Goal: Task Accomplishment & Management: Use online tool/utility

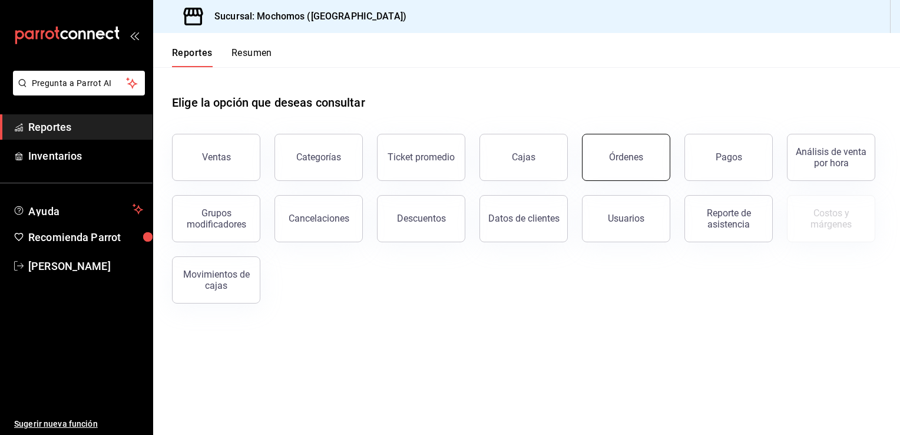
click at [612, 145] on button "Órdenes" at bounding box center [626, 157] width 88 height 47
click at [612, 145] on html "Pregunta a Parrot AI Reportes Inventarios Ayuda Recomienda Parrot [PERSON_NAME]…" at bounding box center [450, 217] width 900 height 435
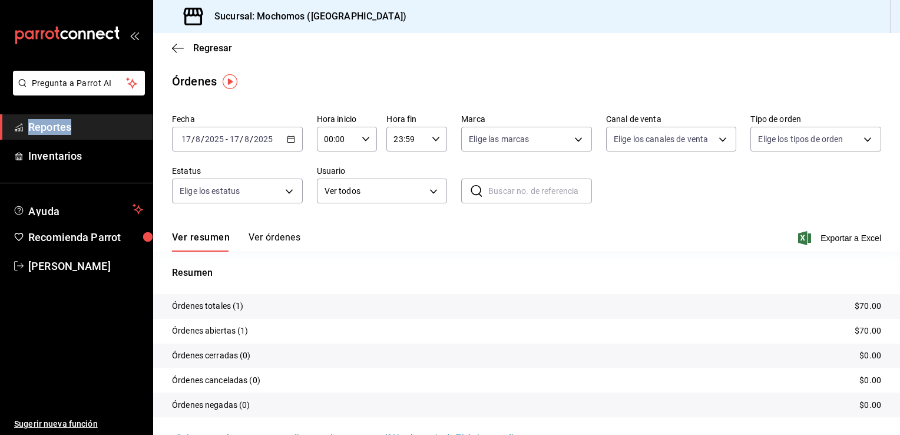
click at [290, 138] on icon "button" at bounding box center [291, 139] width 8 height 8
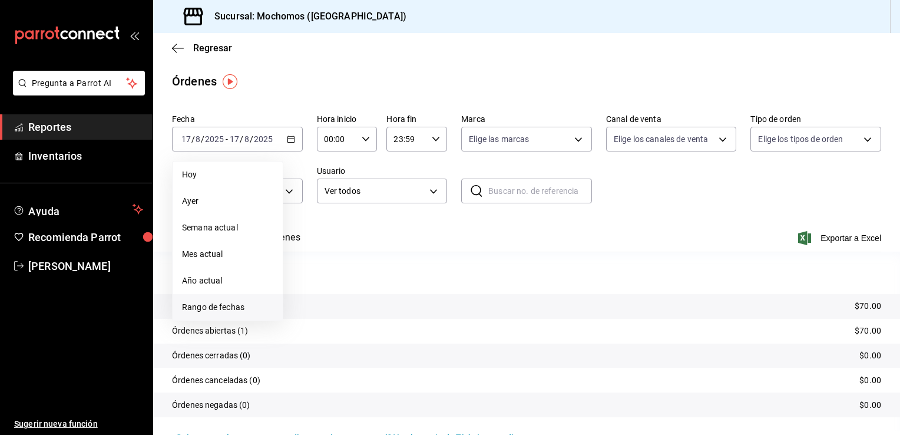
click at [210, 310] on span "Rango de fechas" at bounding box center [227, 307] width 91 height 12
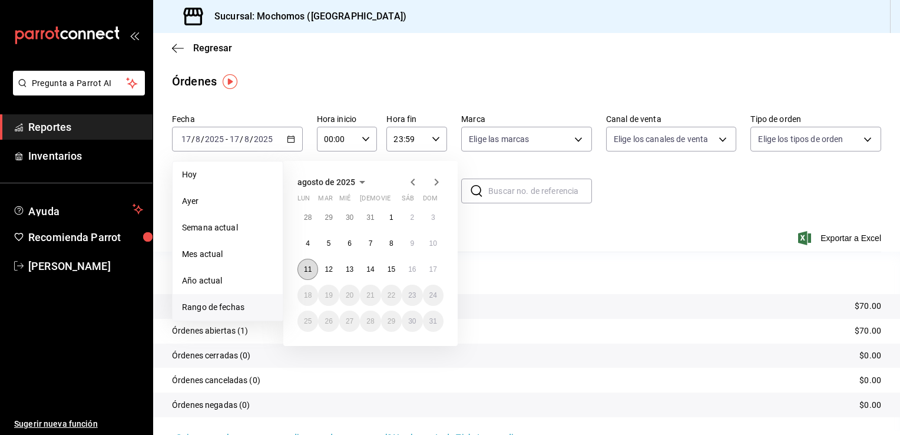
click at [306, 275] on button "11" at bounding box center [307, 269] width 21 height 21
click at [432, 267] on abbr "17" at bounding box center [433, 269] width 8 height 8
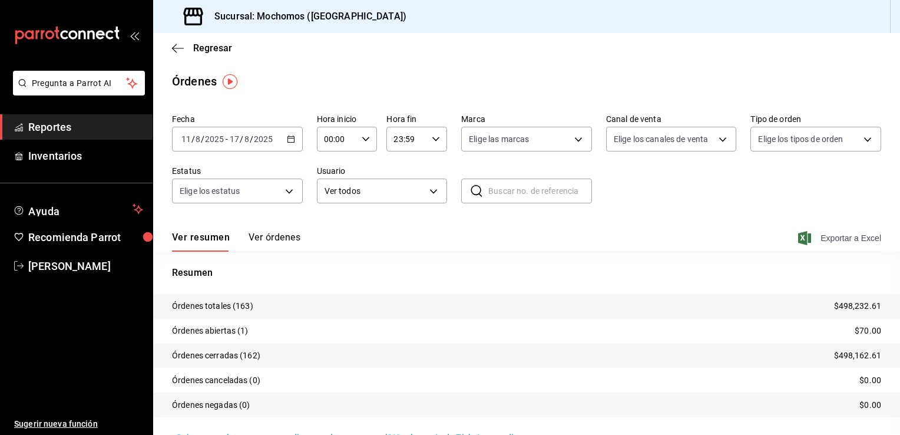
click at [646, 232] on span "Exportar a Excel" at bounding box center [841, 238] width 81 height 14
click at [433, 190] on body "Pregunta a Parrot AI Reportes Inventarios Ayuda Recomienda Parrot [PERSON_NAME]…" at bounding box center [450, 217] width 900 height 435
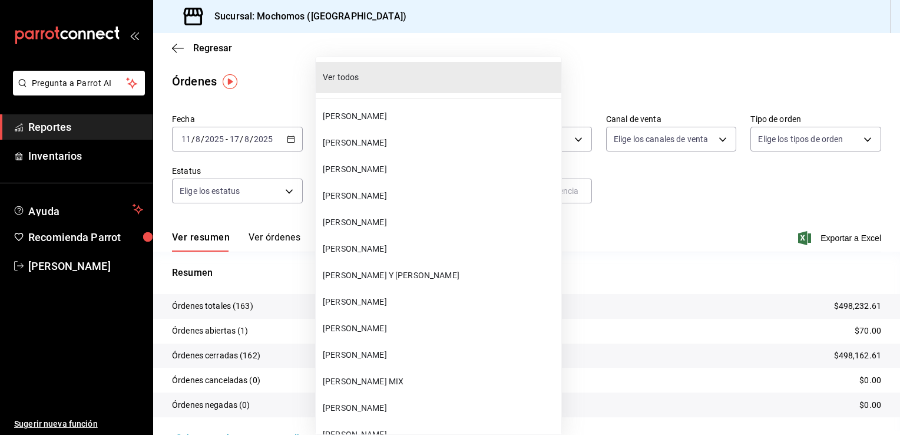
click at [402, 81] on span "Ver todos" at bounding box center [440, 77] width 234 height 12
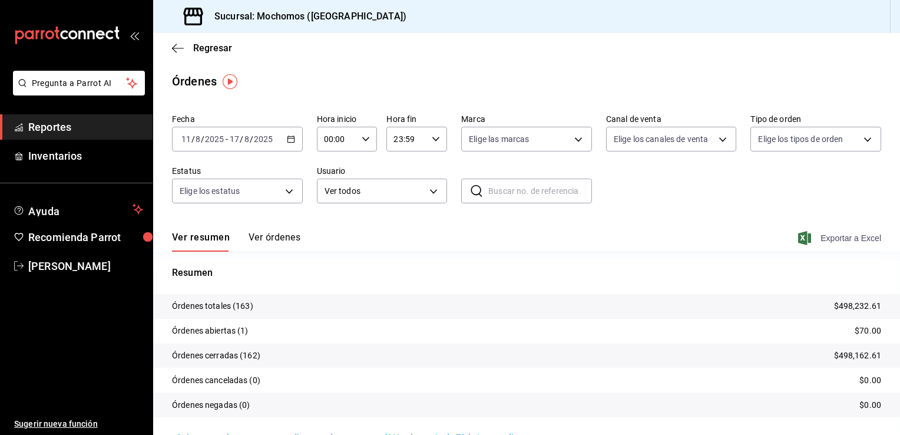
click at [646, 233] on span "Exportar a Excel" at bounding box center [841, 238] width 81 height 14
click at [431, 190] on body "Pregunta a Parrot AI Reportes Inventarios Ayuda Recomienda Parrot [PERSON_NAME]…" at bounding box center [450, 217] width 900 height 435
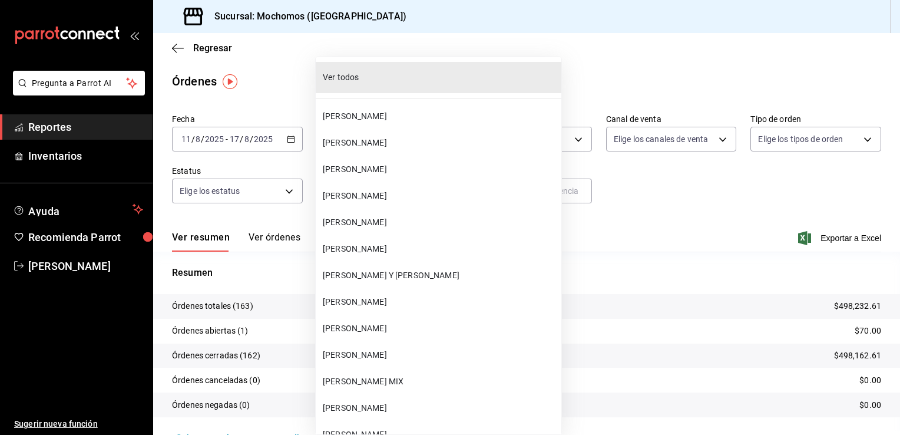
click at [416, 268] on li "[PERSON_NAME] Y [PERSON_NAME]" at bounding box center [439, 275] width 246 height 27
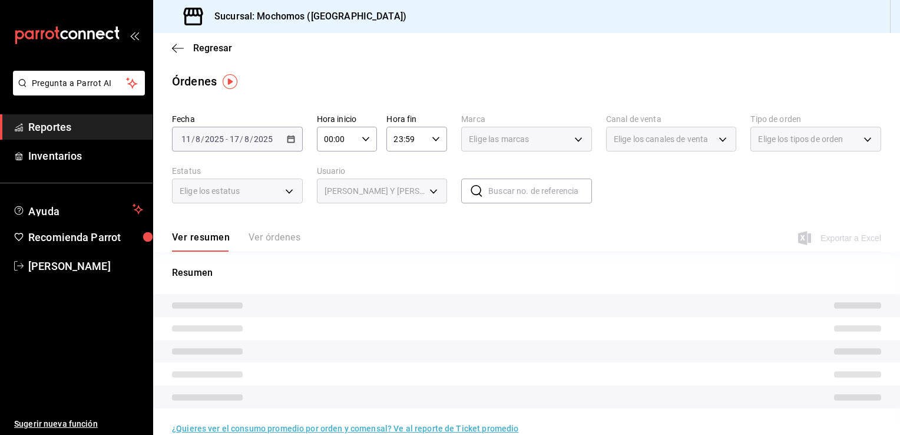
type input "b6151f31-97a7-40e5-b2dc-bf60c2243437"
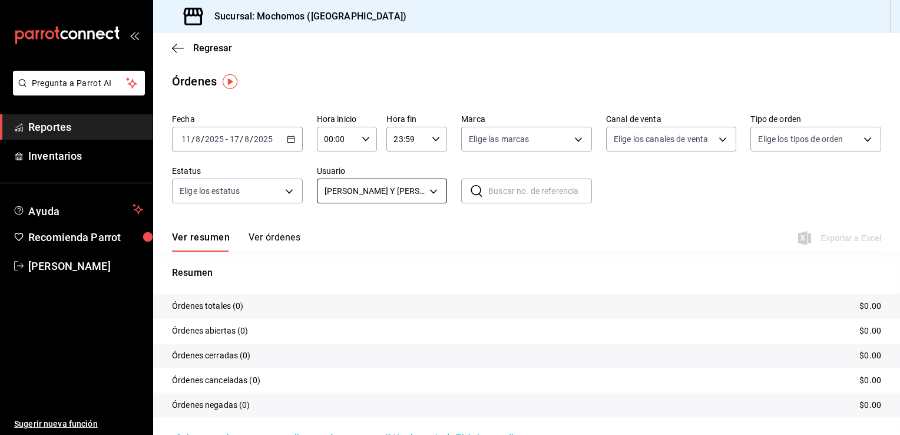
click at [427, 187] on body "Pregunta a Parrot AI Reportes Inventarios Ayuda Recomienda Parrot [PERSON_NAME]…" at bounding box center [450, 217] width 900 height 435
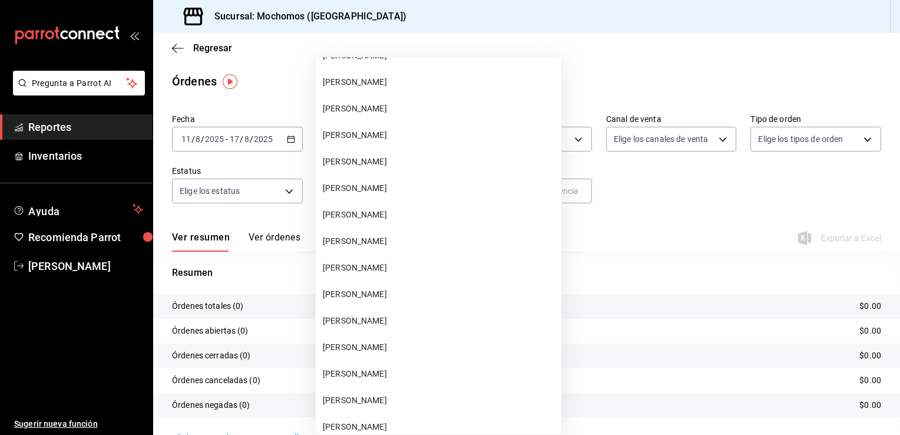
scroll to position [17116, 0]
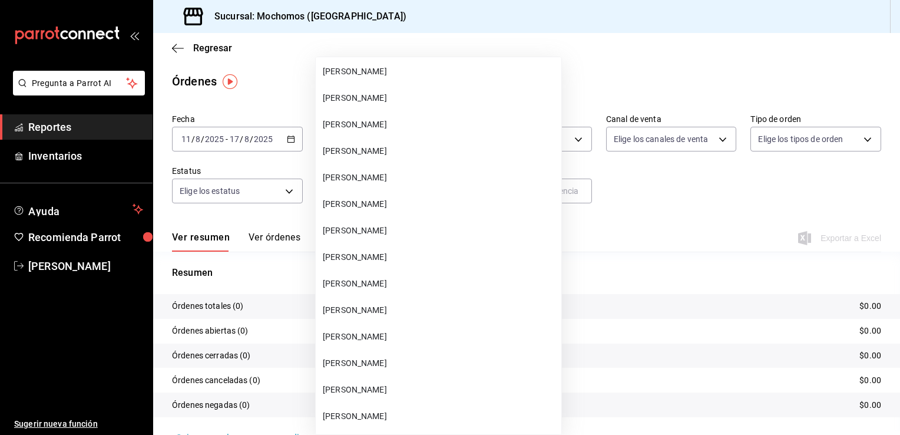
click at [365, 194] on li "[PERSON_NAME]" at bounding box center [439, 204] width 246 height 27
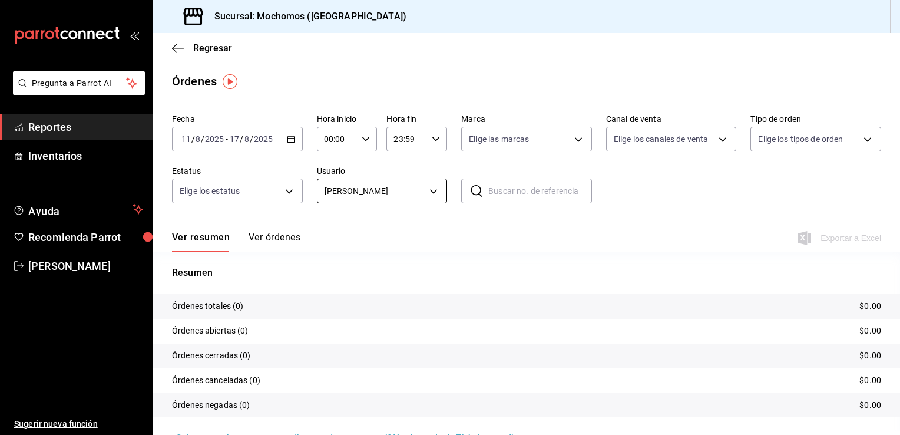
click at [429, 191] on body "Pregunta a Parrot AI Reportes Inventarios Ayuda Recomienda Parrot [PERSON_NAME]…" at bounding box center [450, 217] width 900 height 435
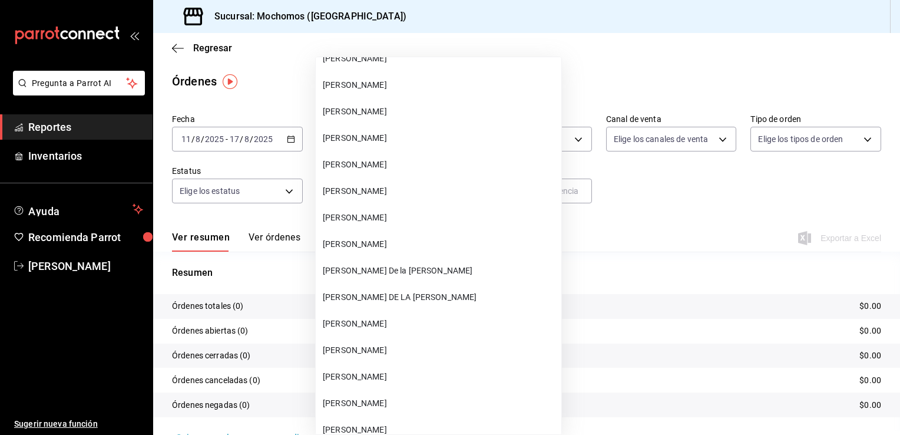
scroll to position [9866, 0]
click at [392, 197] on span "[PERSON_NAME]" at bounding box center [440, 191] width 234 height 12
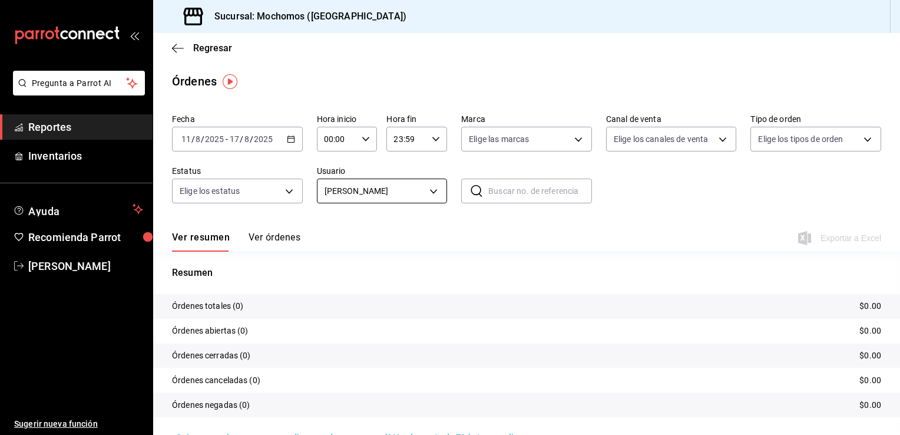
click at [429, 190] on body "Pregunta a Parrot AI Reportes Inventarios Ayuda Recomienda Parrot [PERSON_NAME]…" at bounding box center [450, 217] width 900 height 435
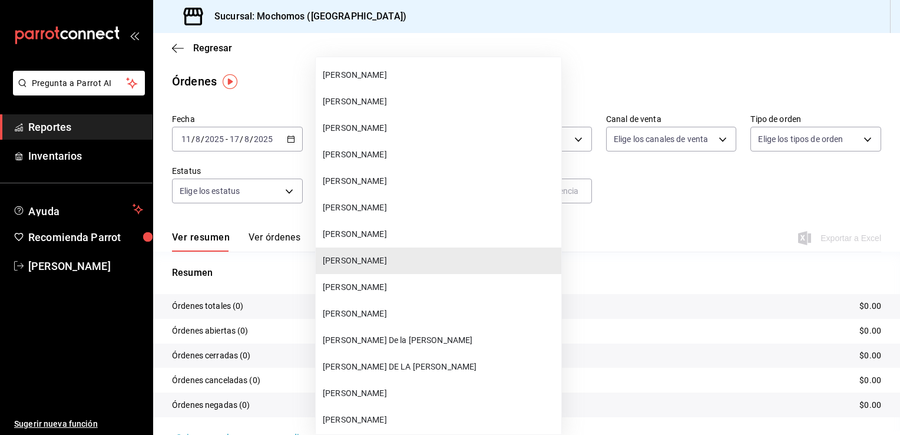
scroll to position [9798, 0]
click at [365, 128] on span "[PERSON_NAME]" at bounding box center [440, 126] width 234 height 12
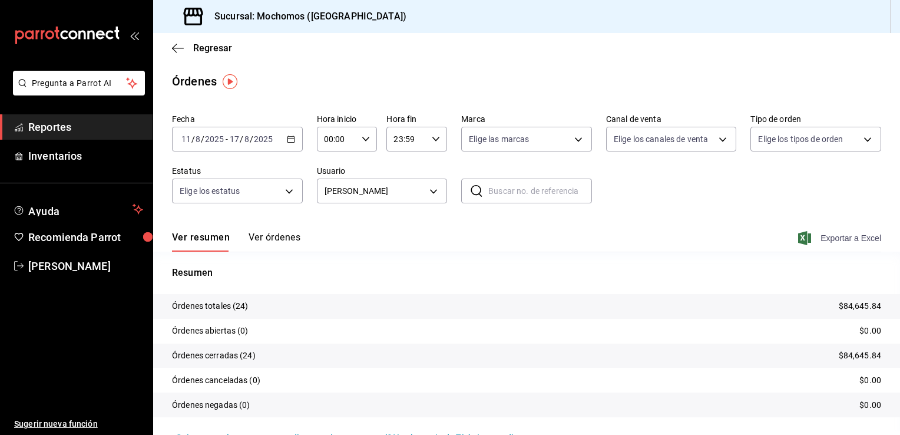
click at [646, 234] on span "Exportar a Excel" at bounding box center [841, 238] width 81 height 14
click at [430, 187] on body "Pregunta a Parrot AI Reportes Inventarios Ayuda Recomienda Parrot [PERSON_NAME]…" at bounding box center [450, 217] width 900 height 435
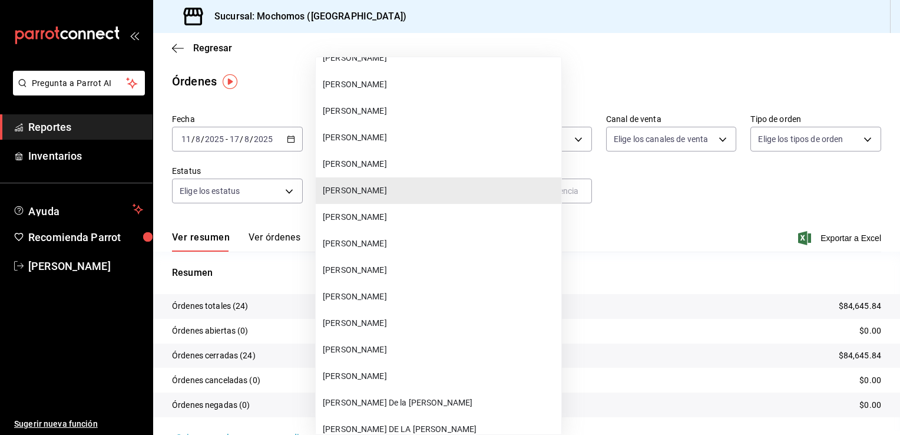
scroll to position [9735, 0]
click at [382, 213] on span "[PERSON_NAME]" at bounding box center [440, 216] width 234 height 12
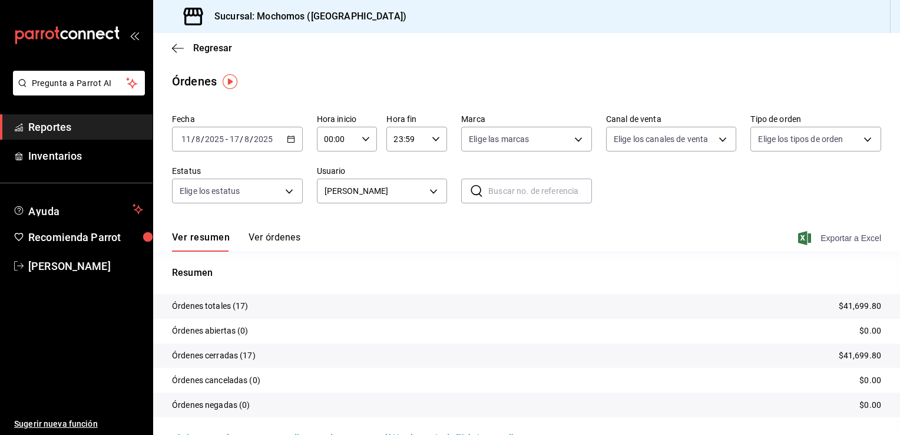
click at [646, 239] on span "Exportar a Excel" at bounding box center [841, 238] width 81 height 14
click at [431, 191] on body "Pregunta a Parrot AI Reportes Inventarios Ayuda Recomienda Parrot [PERSON_NAME]…" at bounding box center [450, 217] width 900 height 435
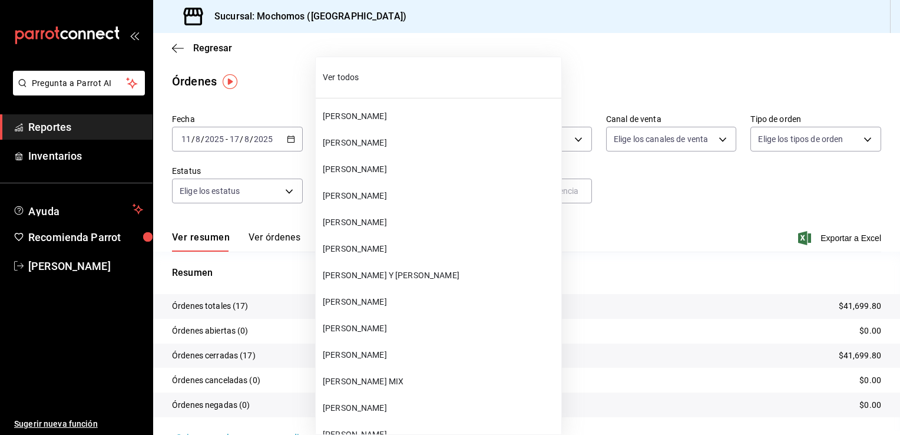
scroll to position [9705, 0]
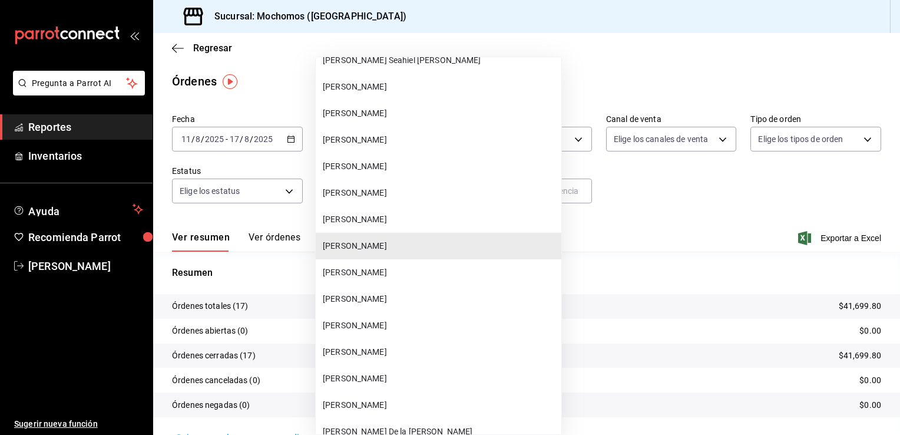
click at [399, 269] on span "[PERSON_NAME]" at bounding box center [440, 272] width 234 height 12
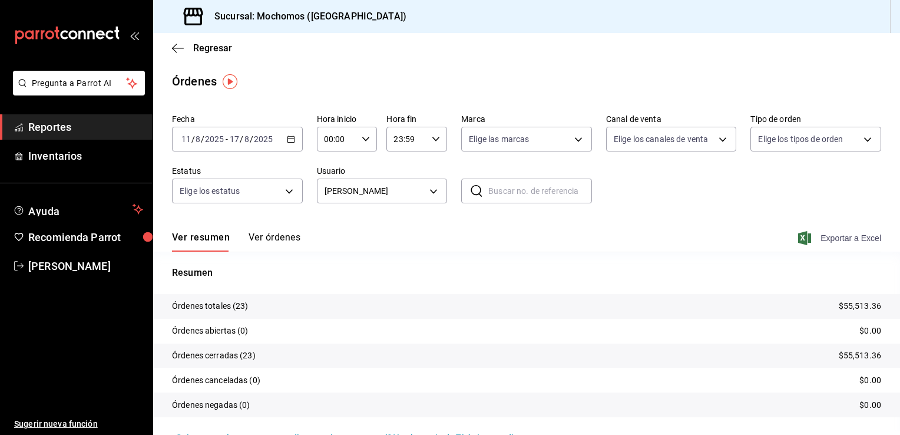
click at [646, 237] on span "Exportar a Excel" at bounding box center [841, 238] width 81 height 14
click at [431, 189] on body "Pregunta a Parrot AI Reportes Inventarios Ayuda Recomienda Parrot [PERSON_NAME]…" at bounding box center [450, 217] width 900 height 435
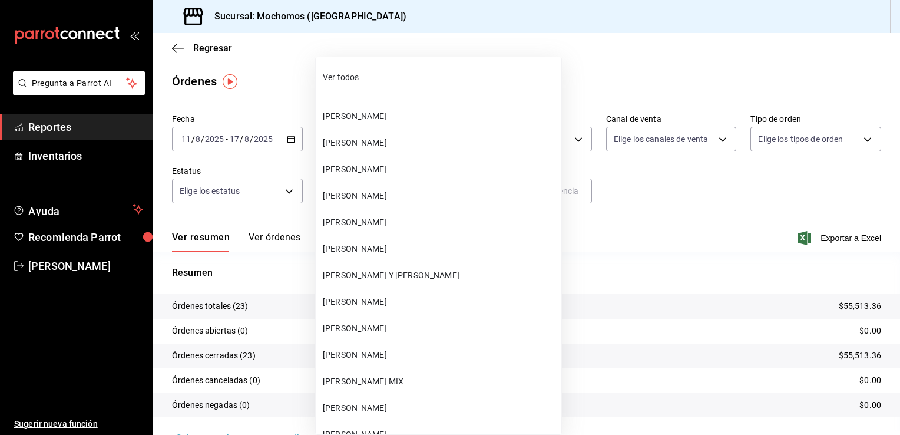
scroll to position [9731, 0]
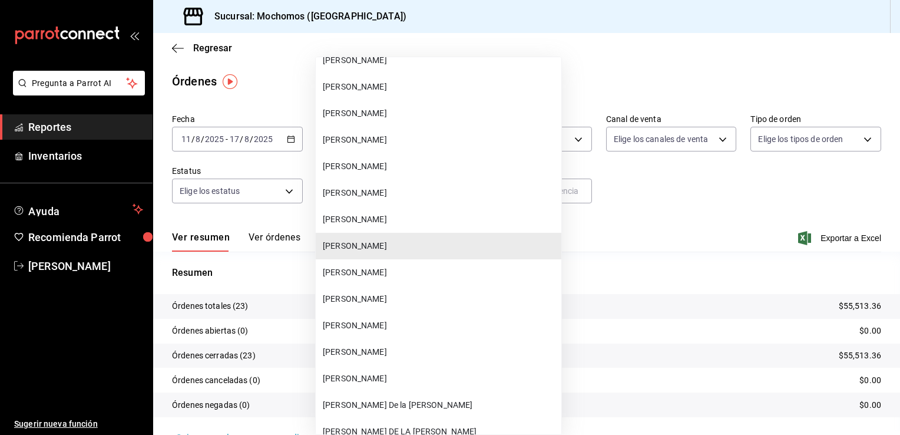
click at [375, 272] on span "[PERSON_NAME]" at bounding box center [440, 272] width 234 height 12
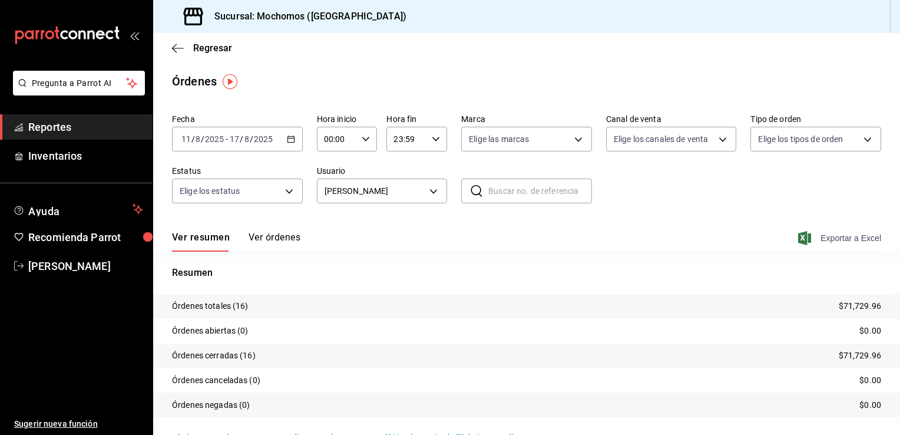
click at [646, 237] on span "Exportar a Excel" at bounding box center [841, 238] width 81 height 14
click at [429, 192] on body "Pregunta a Parrot AI Reportes Inventarios Ayuda Recomienda Parrot [PERSON_NAME]…" at bounding box center [450, 217] width 900 height 435
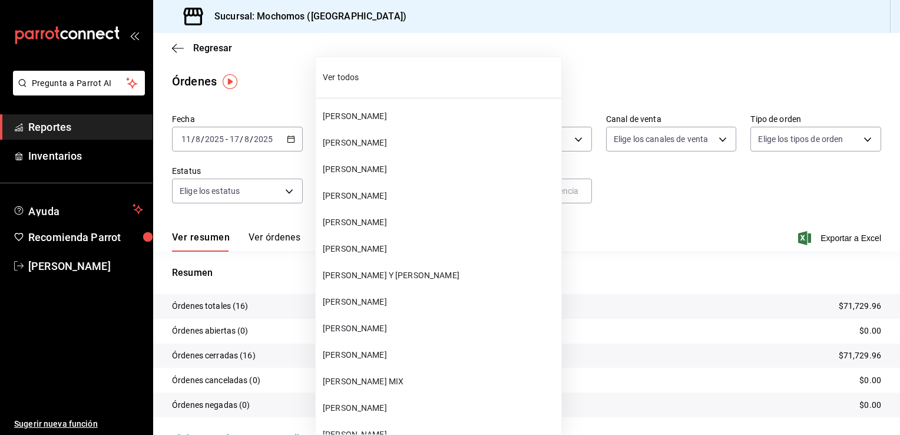
scroll to position [9757, 0]
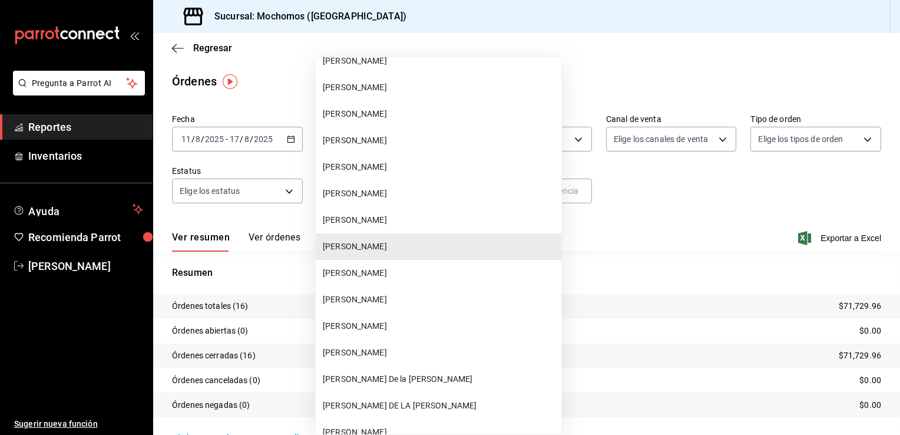
click at [371, 270] on span "[PERSON_NAME]" at bounding box center [440, 273] width 234 height 12
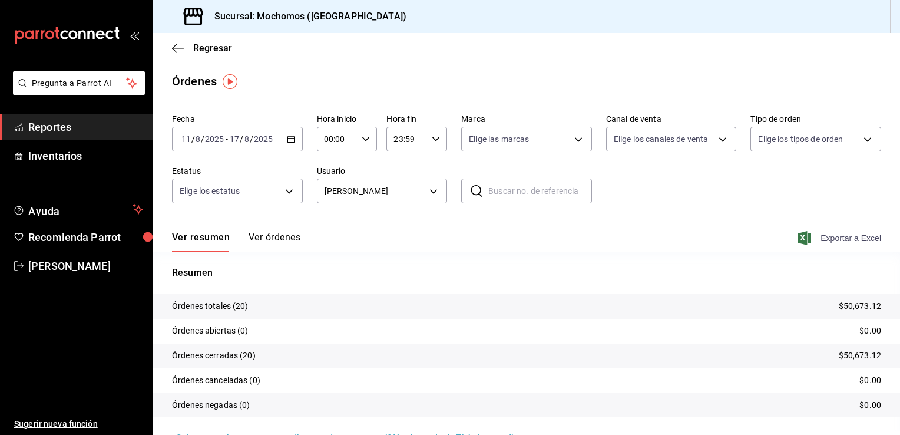
click at [646, 236] on span "Exportar a Excel" at bounding box center [841, 238] width 81 height 14
click at [430, 190] on body "Pregunta a Parrot AI Reportes Inventarios Ayuda Recomienda Parrot [PERSON_NAME]…" at bounding box center [450, 217] width 900 height 435
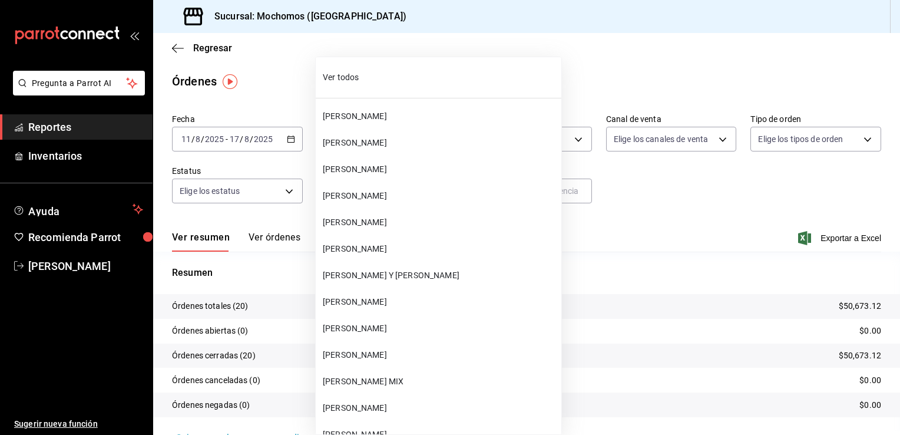
scroll to position [9784, 0]
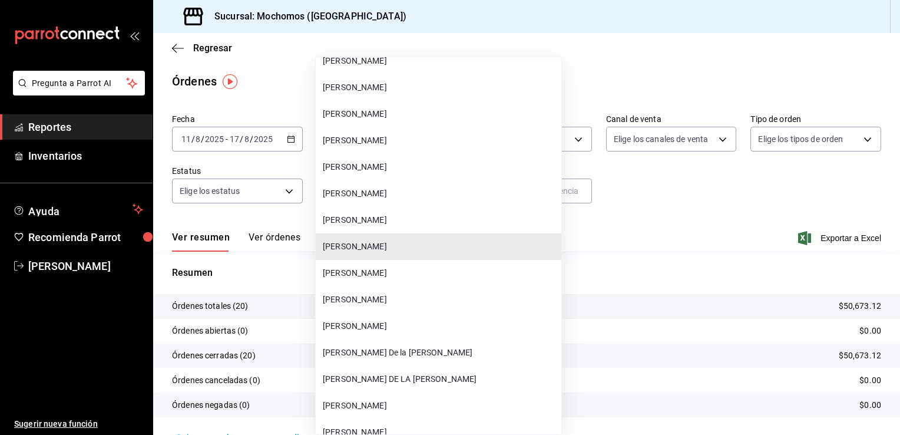
click at [366, 269] on span "[PERSON_NAME]" at bounding box center [440, 273] width 234 height 12
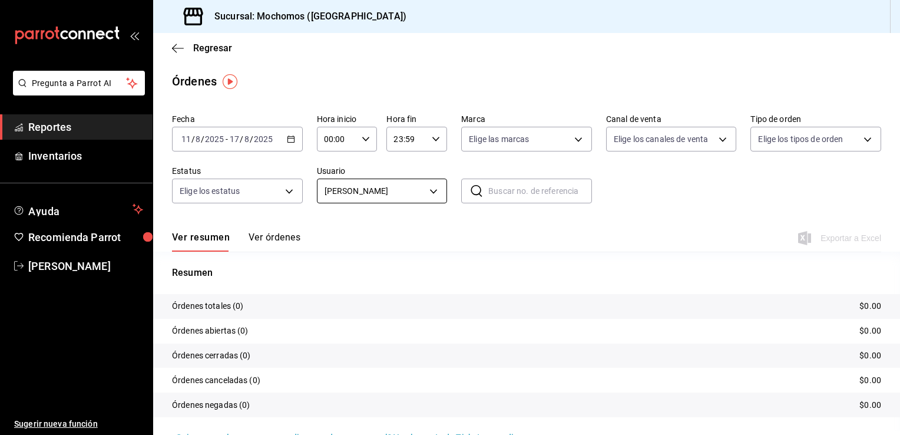
click at [427, 187] on body "Pregunta a Parrot AI Reportes Inventarios Ayuda Recomienda Parrot [PERSON_NAME]…" at bounding box center [450, 217] width 900 height 435
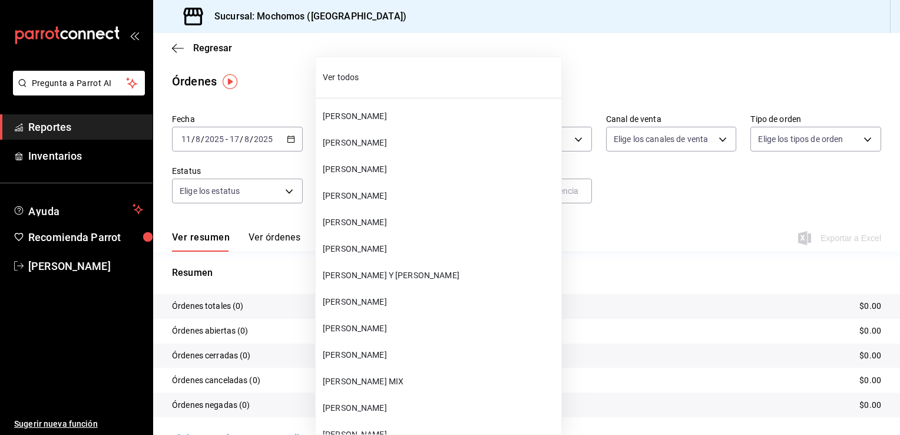
scroll to position [9811, 0]
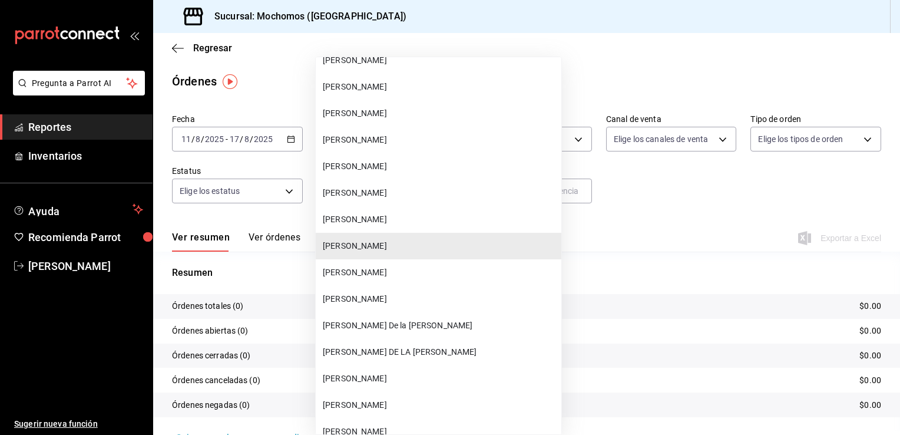
click at [365, 268] on span "[PERSON_NAME]" at bounding box center [440, 272] width 234 height 12
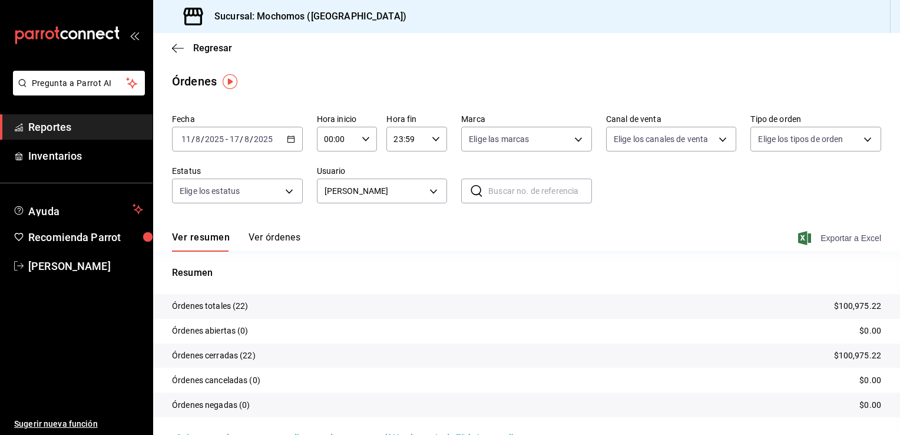
click at [646, 239] on span "Exportar a Excel" at bounding box center [841, 238] width 81 height 14
click at [434, 193] on body "Pregunta a Parrot AI Reportes Inventarios Ayuda Recomienda Parrot [PERSON_NAME]…" at bounding box center [450, 217] width 900 height 435
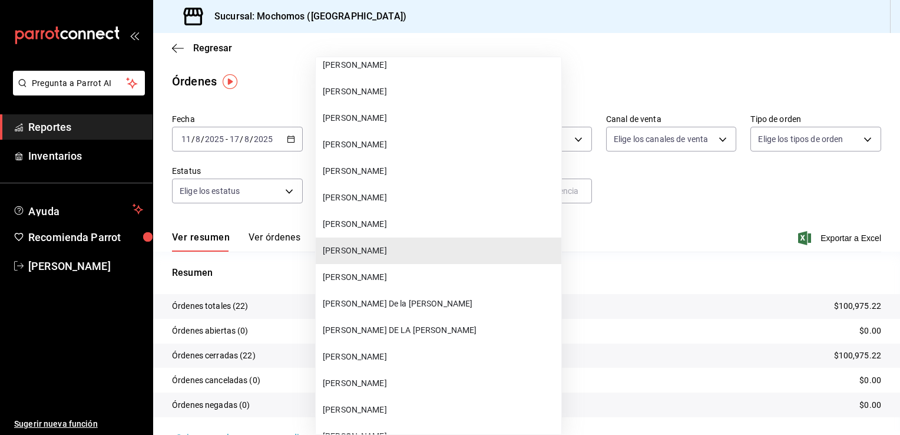
scroll to position [9833, 0]
click at [375, 220] on span "[PERSON_NAME]" at bounding box center [440, 224] width 234 height 12
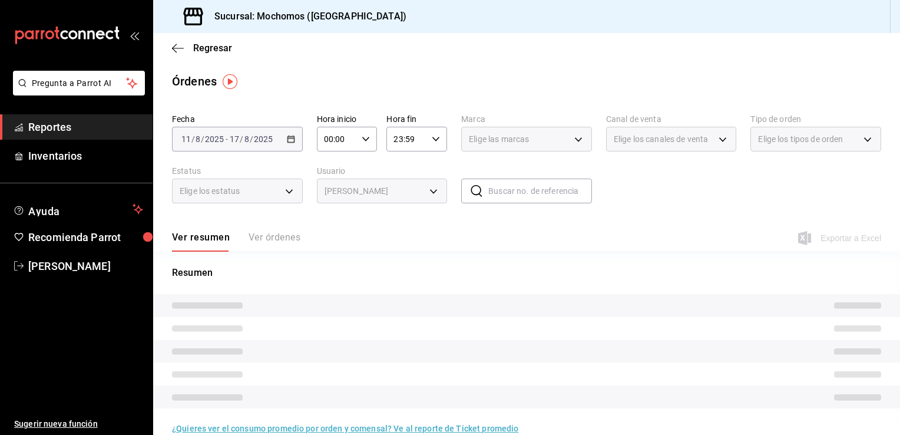
type input "c7a30fb1-6518-46f4-b8fa-f0c278212e30"
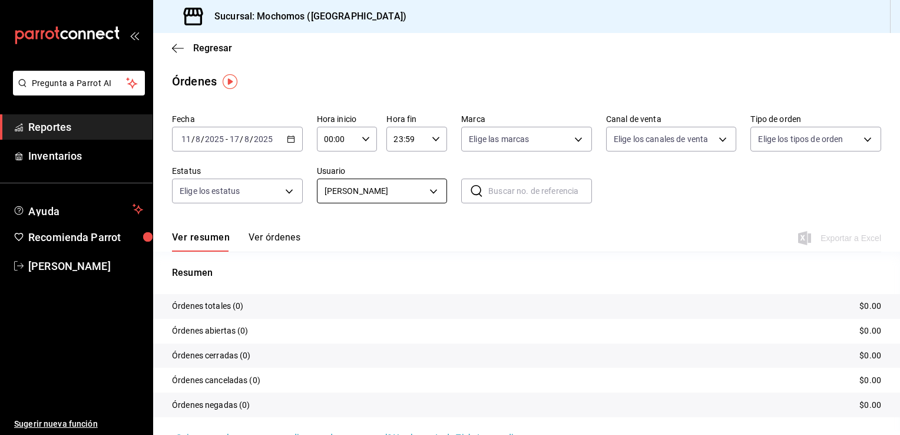
click at [430, 190] on body "Pregunta a Parrot AI Reportes Inventarios Ayuda Recomienda Parrot [PERSON_NAME]…" at bounding box center [450, 217] width 900 height 435
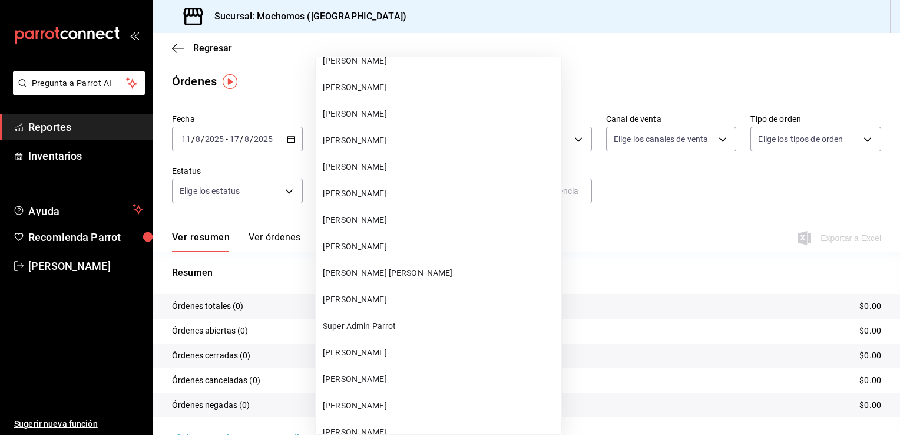
scroll to position [7659, 0]
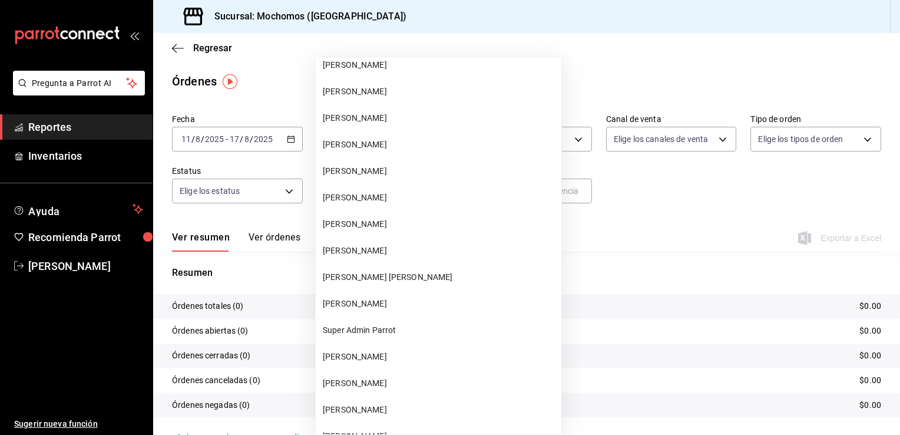
click at [396, 147] on span "[PERSON_NAME]" at bounding box center [440, 144] width 234 height 12
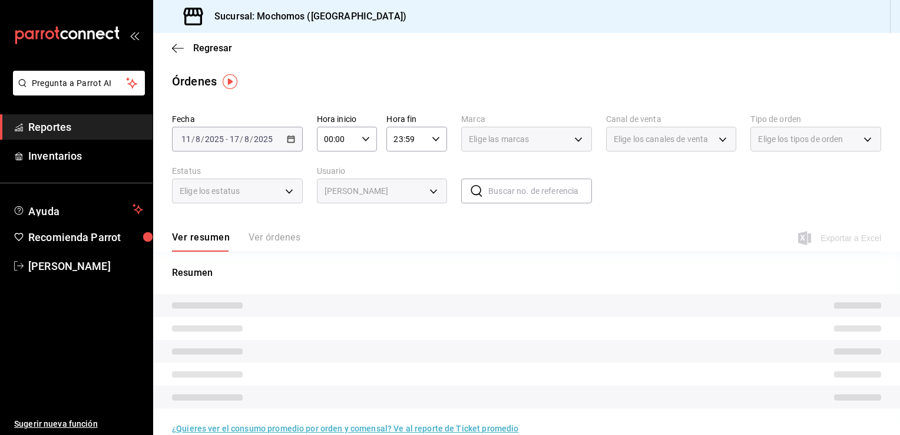
type input "7d43cda7-91c4-40d5-aa14-9fe828de591f"
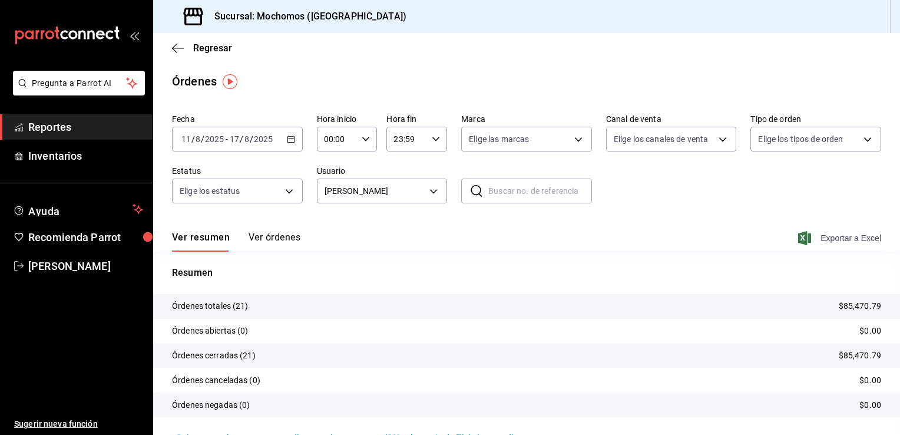
click at [646, 233] on span "Exportar a Excel" at bounding box center [841, 238] width 81 height 14
click at [177, 48] on icon "button" at bounding box center [178, 48] width 12 height 1
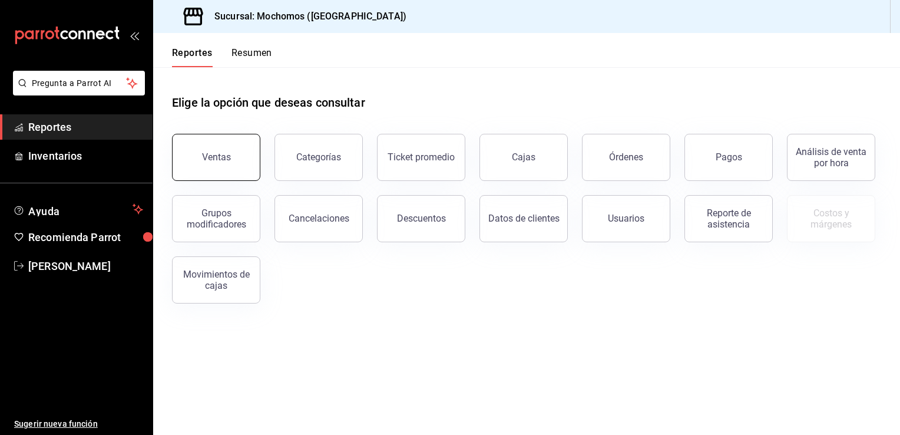
click at [226, 147] on button "Ventas" at bounding box center [216, 157] width 88 height 47
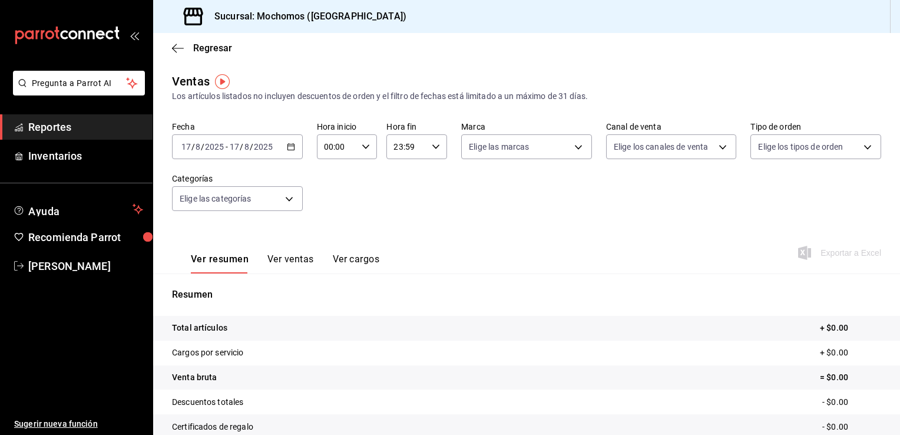
click at [288, 146] on icon "button" at bounding box center [291, 147] width 8 height 8
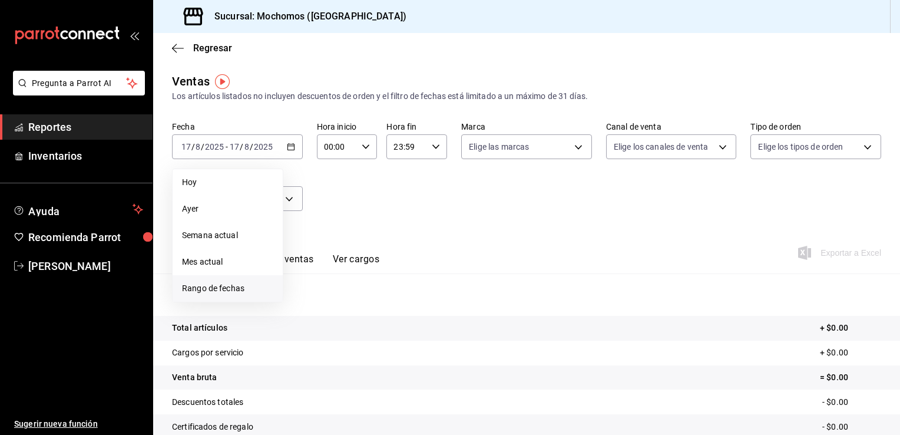
click at [212, 287] on span "Rango de fechas" at bounding box center [227, 288] width 91 height 12
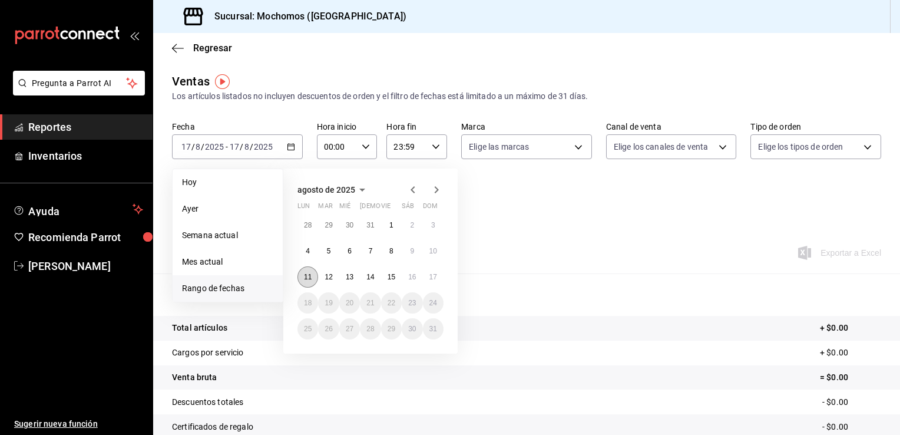
click at [309, 276] on abbr "11" at bounding box center [308, 277] width 8 height 8
click at [432, 276] on abbr "17" at bounding box center [433, 277] width 8 height 8
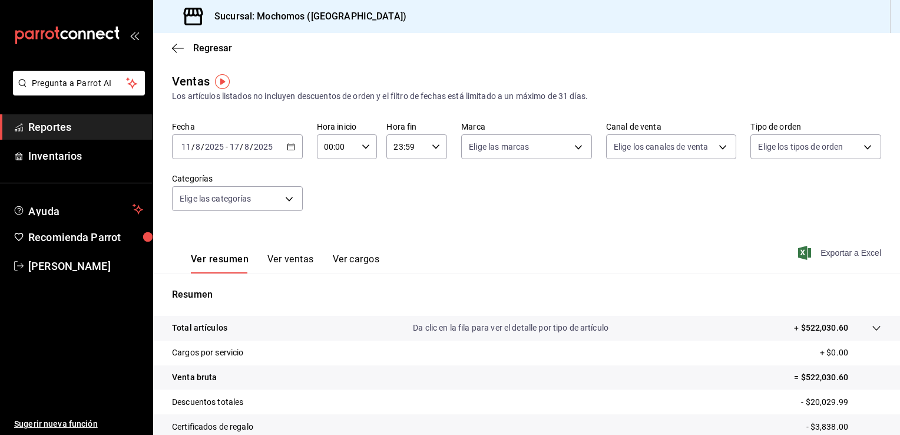
click at [646, 247] on span "Exportar a Excel" at bounding box center [841, 253] width 81 height 14
click at [646, 250] on span "Exportar a Excel" at bounding box center [841, 253] width 81 height 14
